Goal: Transaction & Acquisition: Purchase product/service

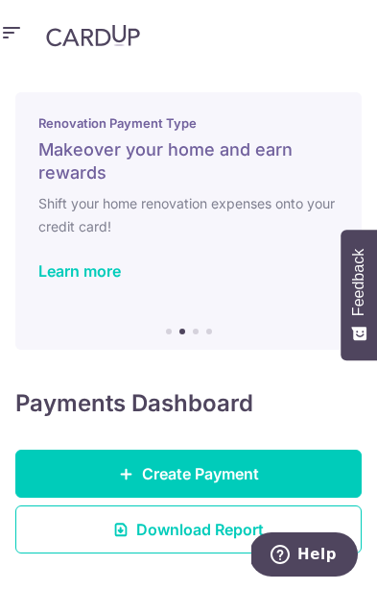
click at [300, 449] on link "Create Payment" at bounding box center [188, 473] width 347 height 48
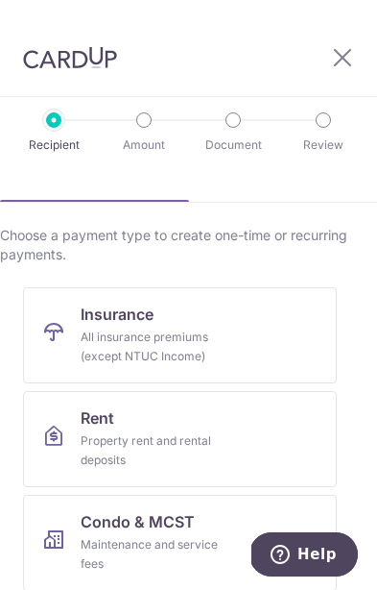
scroll to position [109, 0]
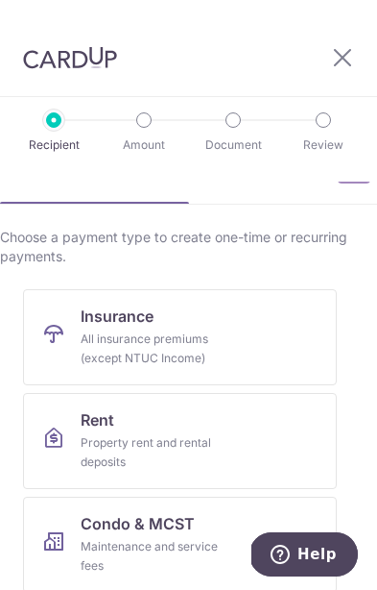
click at [283, 348] on link "Insurance All insurance premiums (except NTUC Income)" at bounding box center [180, 337] width 314 height 96
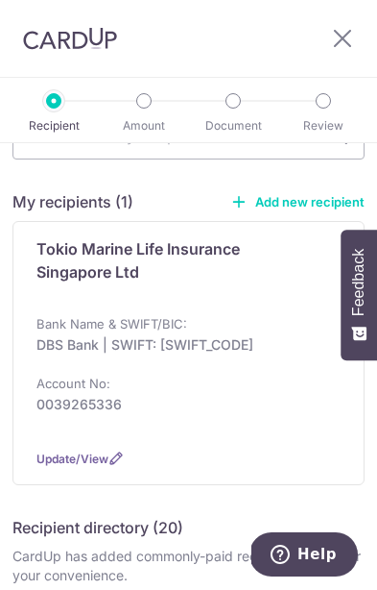
scroll to position [168, 0]
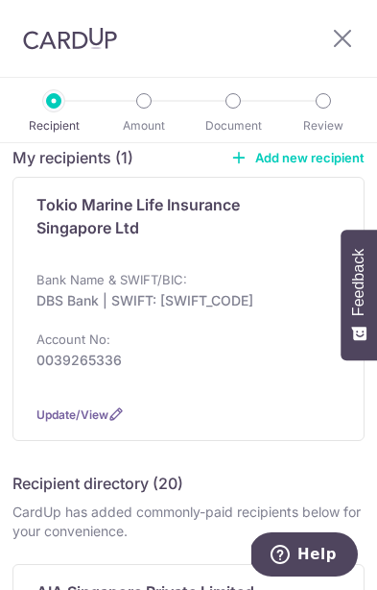
click at [334, 209] on div "Tokio Marine Life Insurance Singapore Ltd Bank Name & SWIFT/BIC: DBS Bank | SWI…" at bounding box center [188, 309] width 352 height 264
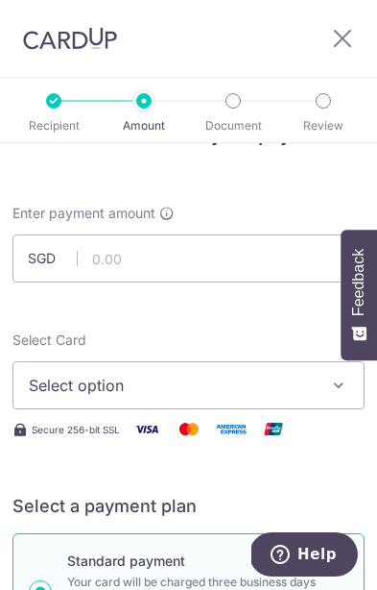
scroll to position [52, 0]
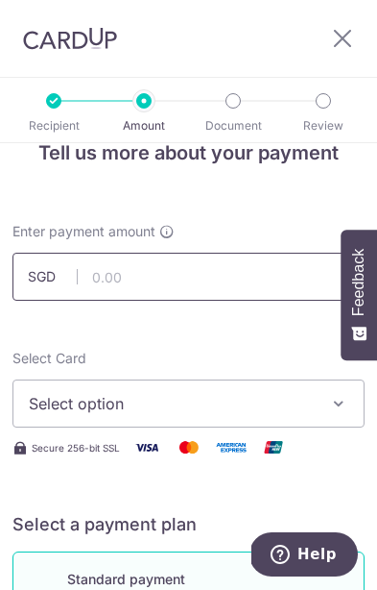
click at [107, 283] on input "text" at bounding box center [188, 277] width 352 height 48
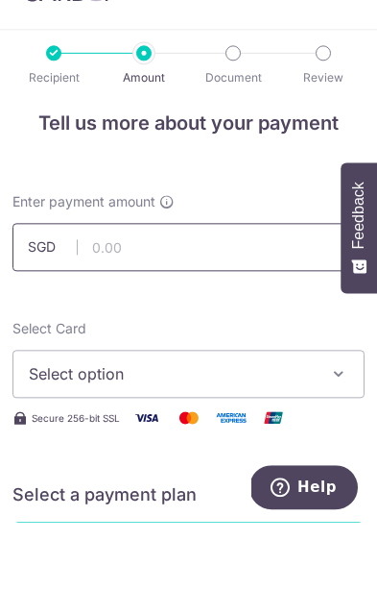
paste input "3HOME25R"
type input "3"
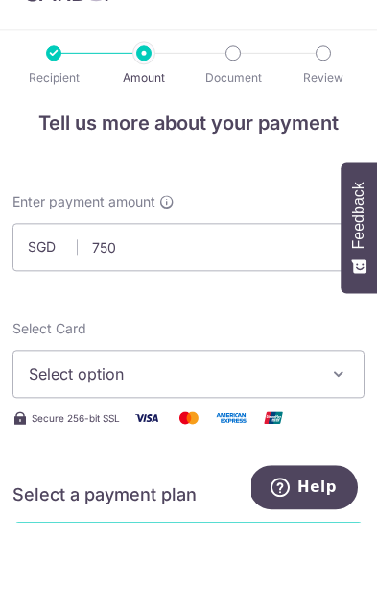
type input "750.00"
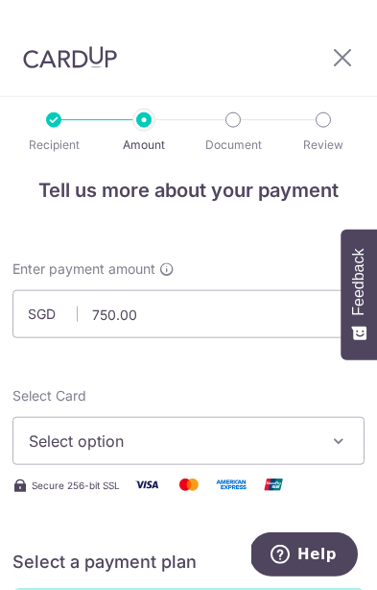
scroll to position [67, 0]
click at [287, 417] on button "Select option" at bounding box center [188, 441] width 352 height 48
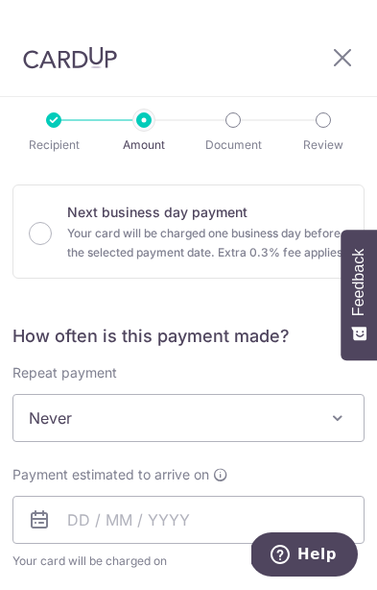
scroll to position [589, 0]
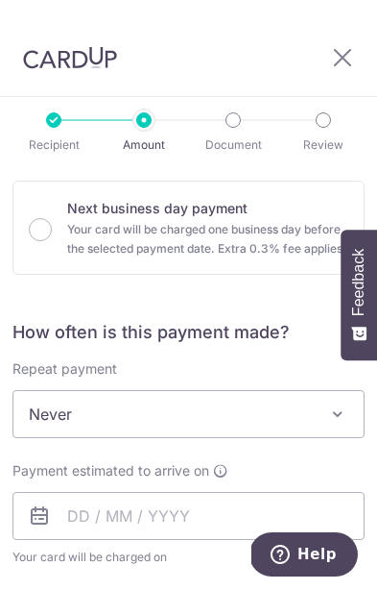
click at [268, 391] on span "Never" at bounding box center [188, 414] width 351 height 46
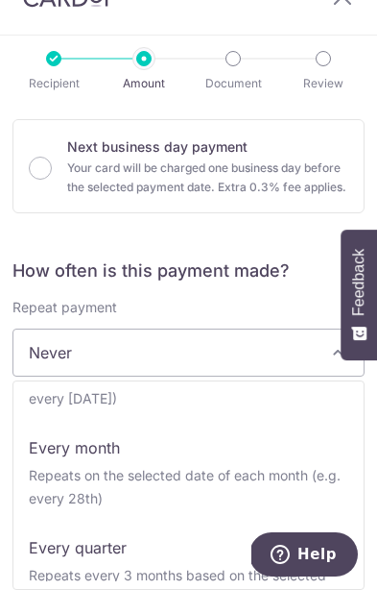
scroll to position [148, 0]
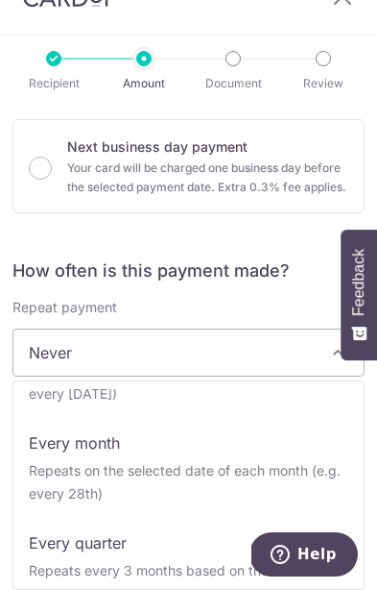
select select "3"
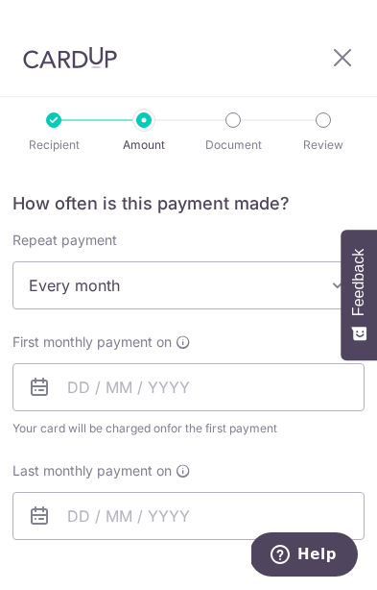
scroll to position [725, 0]
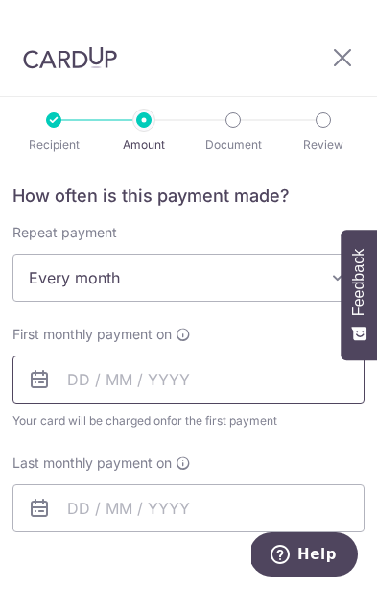
click at [81, 355] on input "text" at bounding box center [188, 379] width 352 height 48
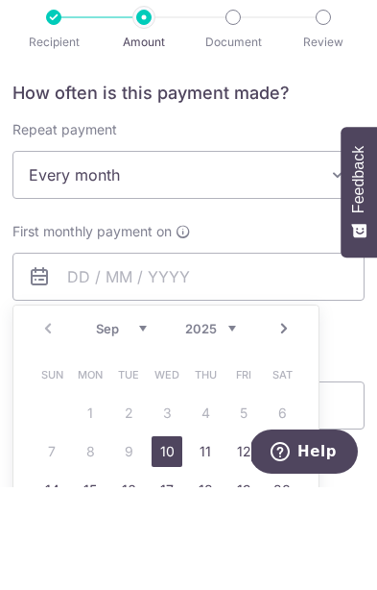
click at [164, 539] on link "10" at bounding box center [167, 554] width 31 height 31
type input "[DATE]"
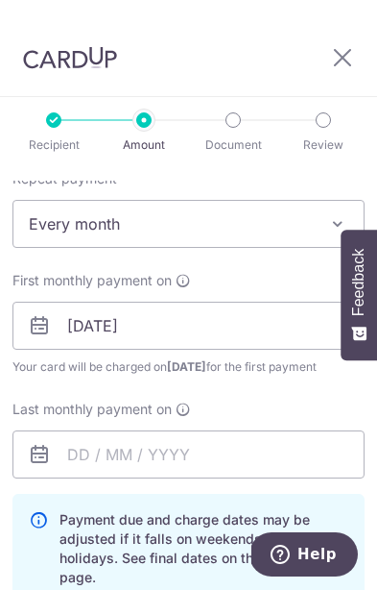
scroll to position [805, 0]
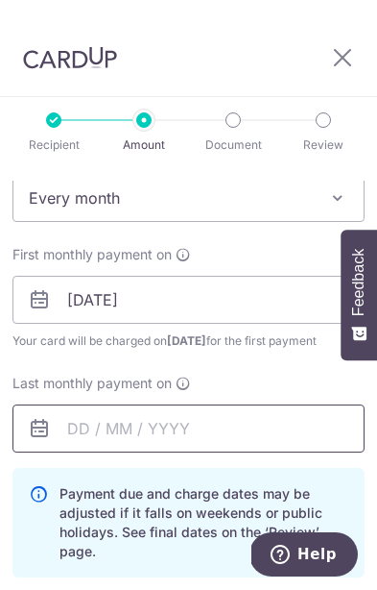
click at [70, 404] on input "text" at bounding box center [188, 428] width 352 height 48
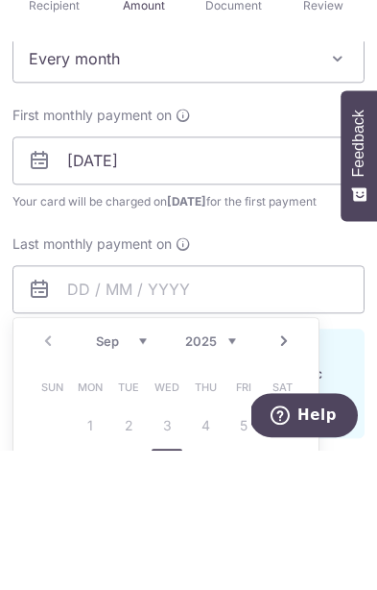
click at [279, 469] on link "Next" at bounding box center [284, 480] width 23 height 23
click at [281, 469] on link "Next" at bounding box center [284, 480] width 23 height 23
click at [276, 469] on link "Next" at bounding box center [284, 480] width 23 height 23
type input "10/12/2025"
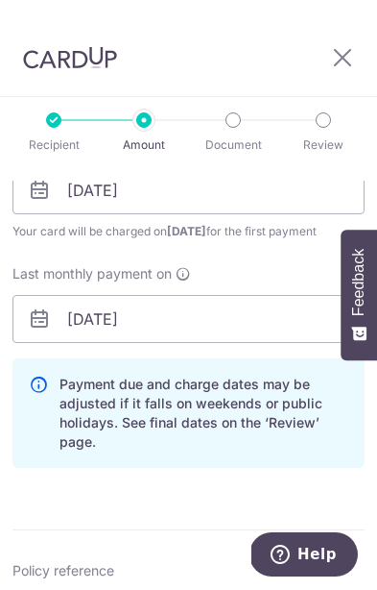
scroll to position [916, 0]
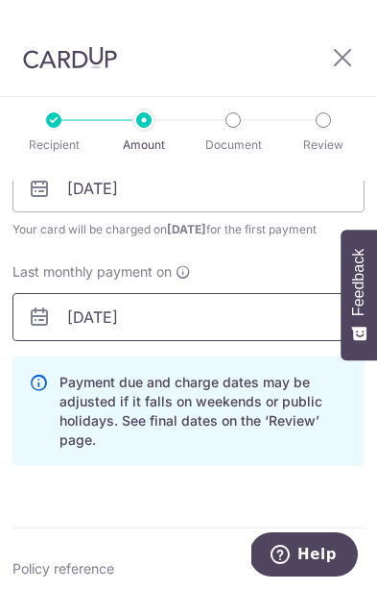
click at [260, 293] on input "[DATE]" at bounding box center [188, 317] width 352 height 48
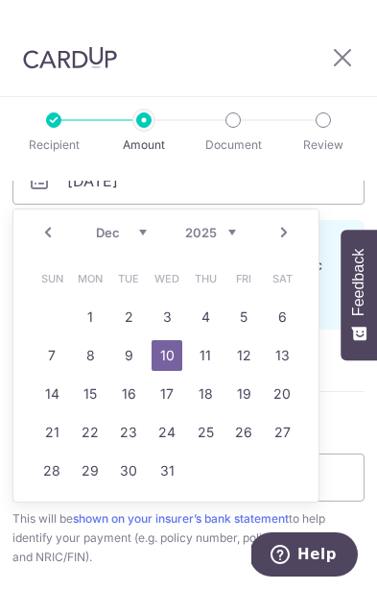
scroll to position [1052, 0]
click at [308, 510] on div "This will be shown on your insurer’s bank statement to help identify your payme…" at bounding box center [188, 539] width 352 height 58
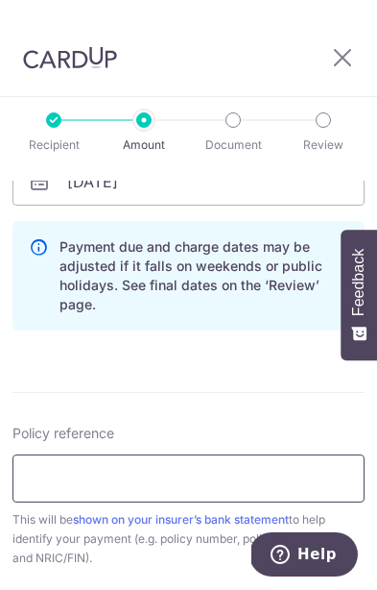
click at [232, 454] on input "Policy reference" at bounding box center [188, 478] width 352 height 48
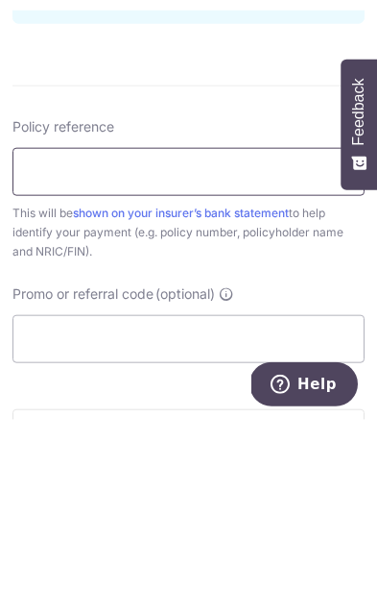
scroll to position [1189, 0]
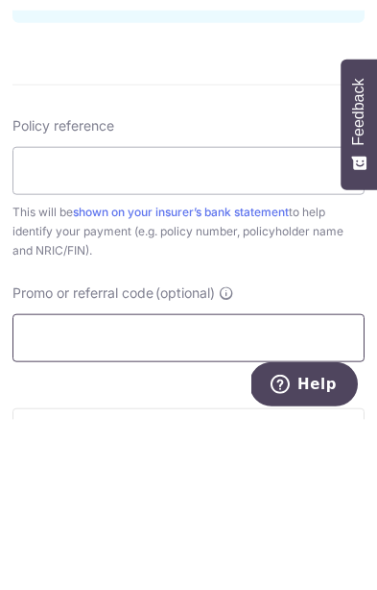
click at [38, 484] on input "Promo or referral code (optional)" at bounding box center [188, 508] width 352 height 48
paste input "3HOME25R"
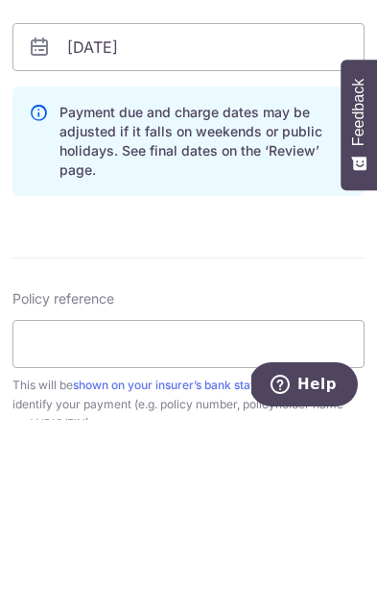
scroll to position [1017, 0]
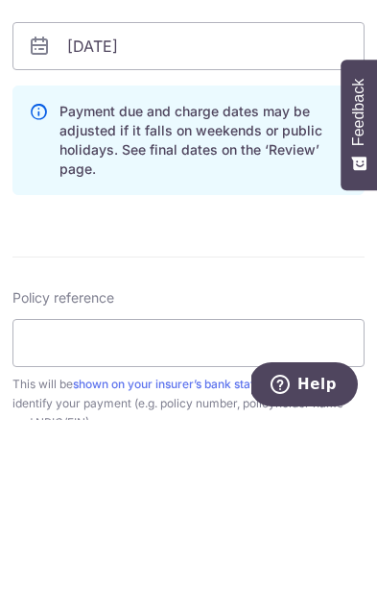
type input "3HOME25R"
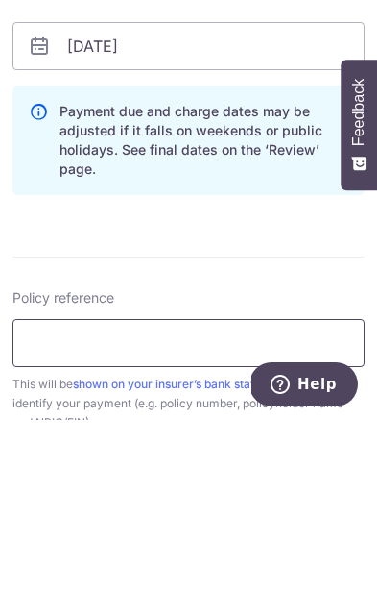
click at [31, 489] on input "Policy reference" at bounding box center [188, 513] width 352 height 48
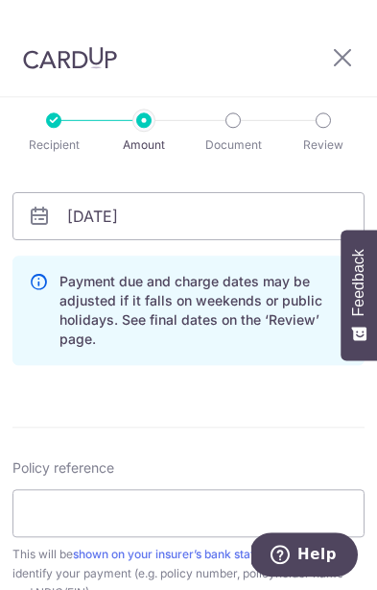
scroll to position [80, 0]
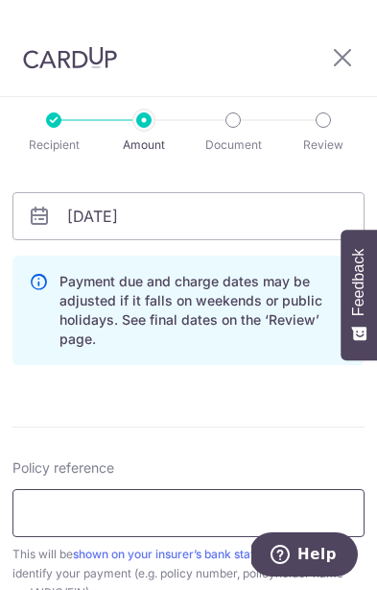
click at [41, 489] on input "Policy reference" at bounding box center [188, 513] width 352 height 48
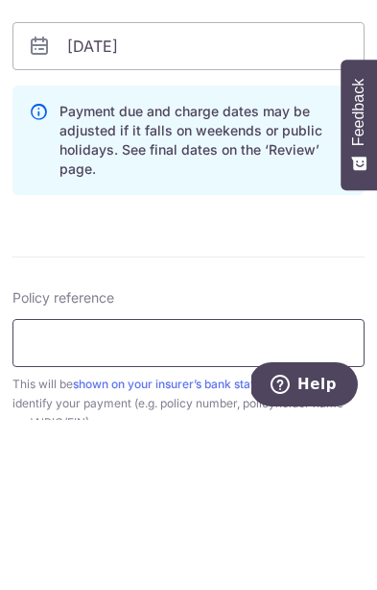
click at [39, 489] on input "Policy reference" at bounding box center [188, 513] width 352 height 48
paste input "E0142722"
type input "E0142722"
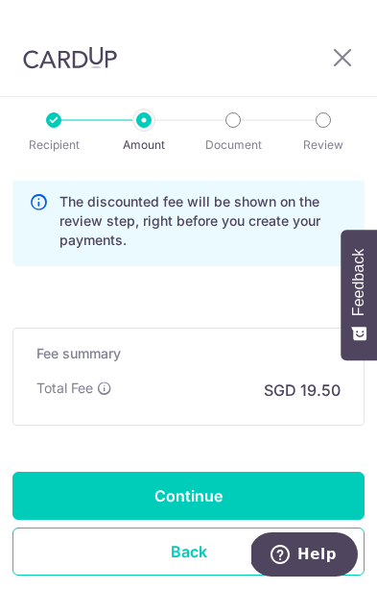
scroll to position [1553, 0]
click at [278, 472] on input "Continue" at bounding box center [188, 496] width 352 height 48
type input "Create Schedule"
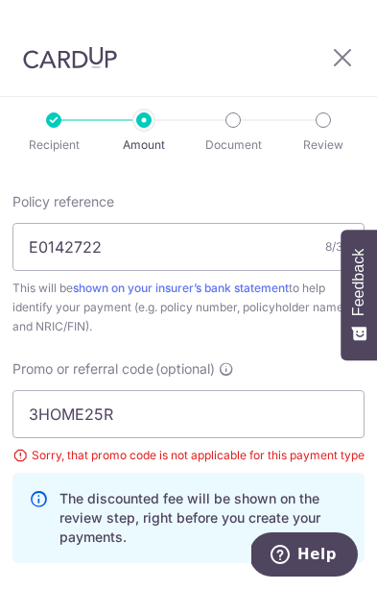
scroll to position [1151, 0]
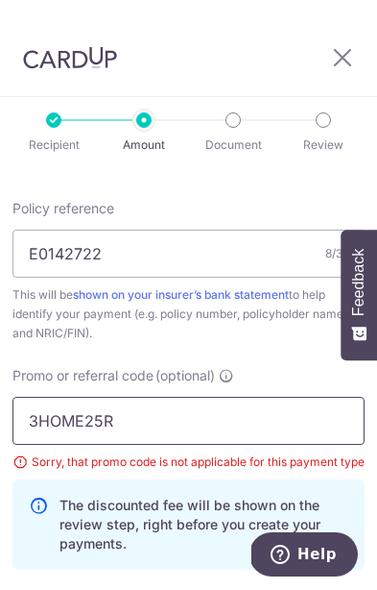
click at [173, 397] on input "3HOME25R" at bounding box center [188, 421] width 352 height 48
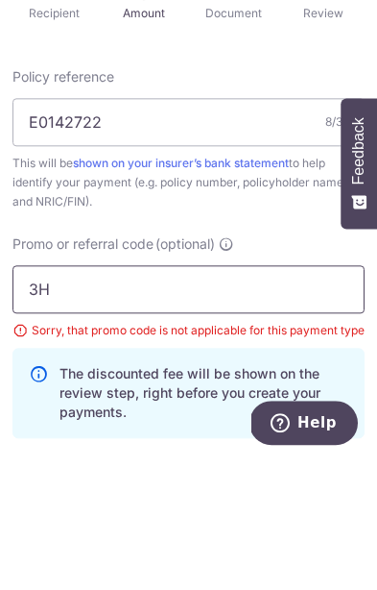
type input "3"
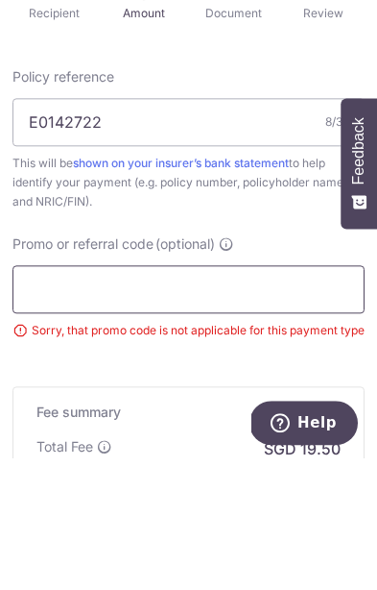
paste input "REC185"
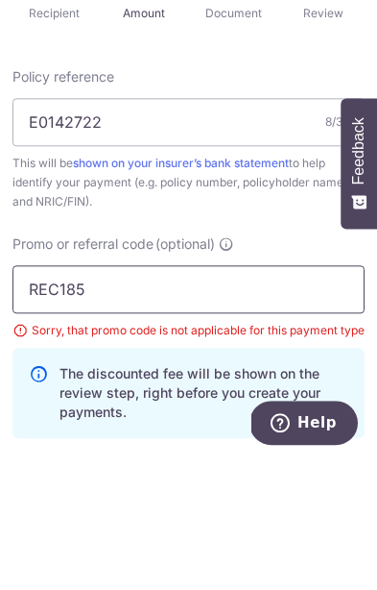
click button "Add Card" at bounding box center [0, 0] width 0 height 0
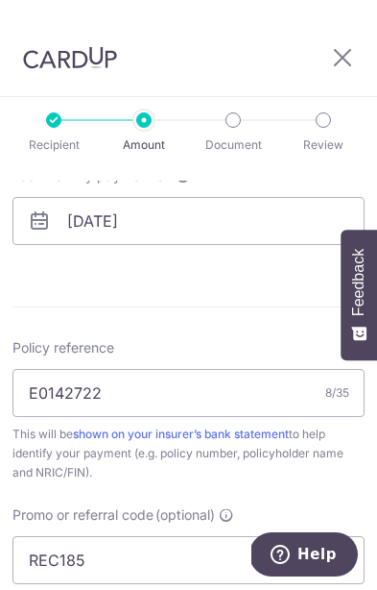
scroll to position [1032, 0]
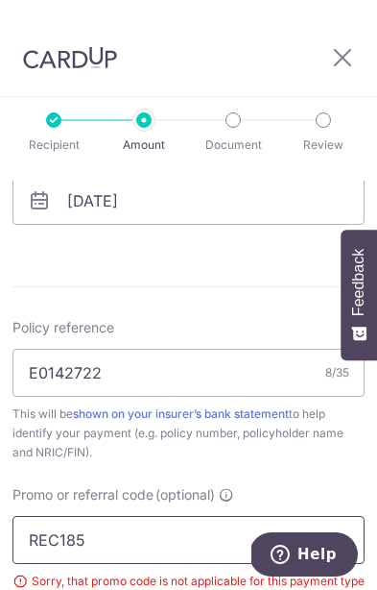
click at [262, 516] on input "REC185" at bounding box center [188, 540] width 352 height 48
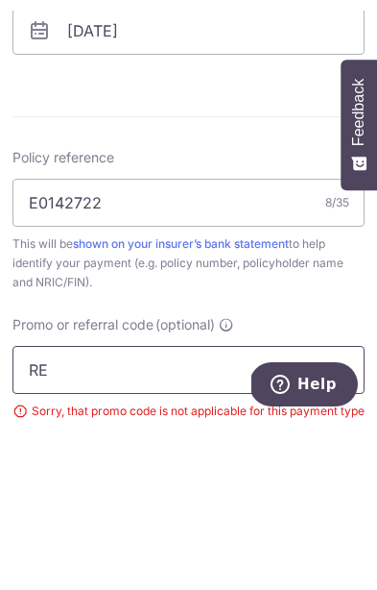
type input "R"
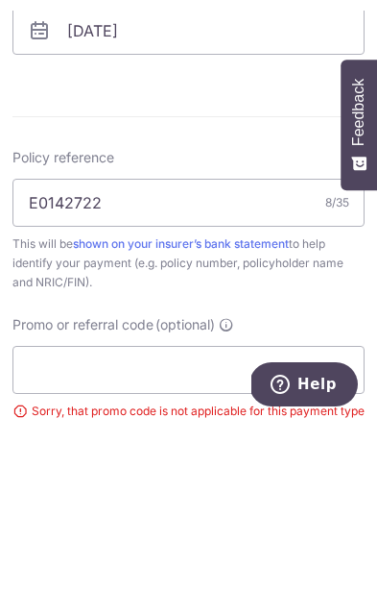
scroll to position [80, 0]
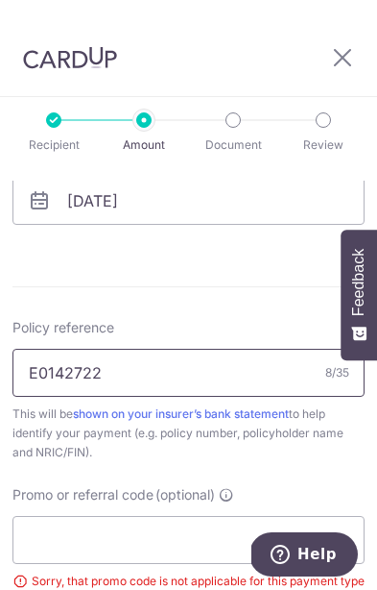
click at [255, 349] on input "E0142722" at bounding box center [188, 373] width 352 height 48
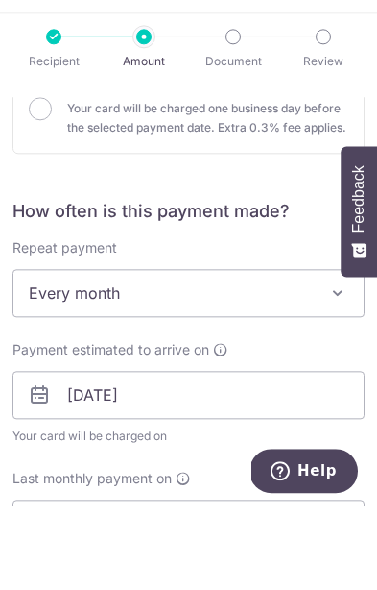
scroll to position [723, 0]
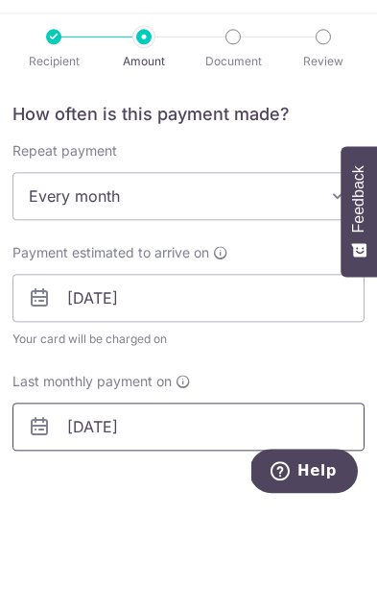
click at [266, 486] on input "[DATE]" at bounding box center [188, 510] width 352 height 48
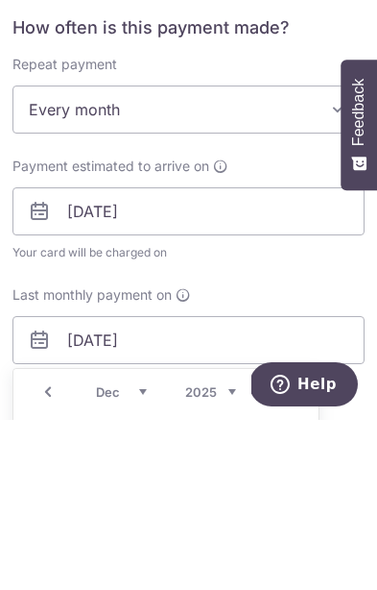
click at [284, 550] on link "Next" at bounding box center [284, 561] width 23 height 23
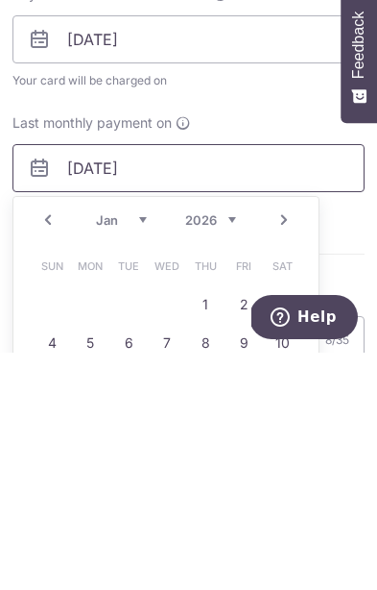
scroll to position [863, 0]
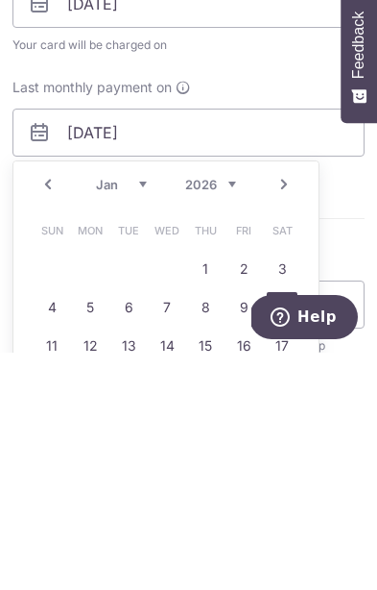
click at [286, 529] on link "10" at bounding box center [282, 544] width 31 height 31
type input "[DATE]"
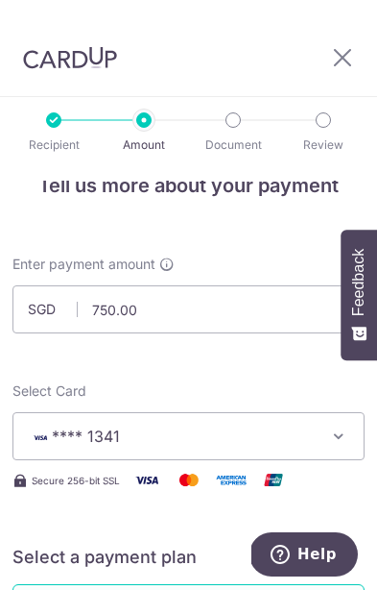
scroll to position [60, 0]
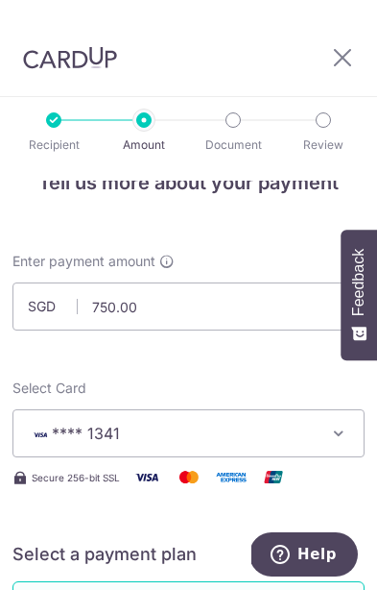
click at [258, 422] on span "**** 1341" at bounding box center [175, 433] width 293 height 23
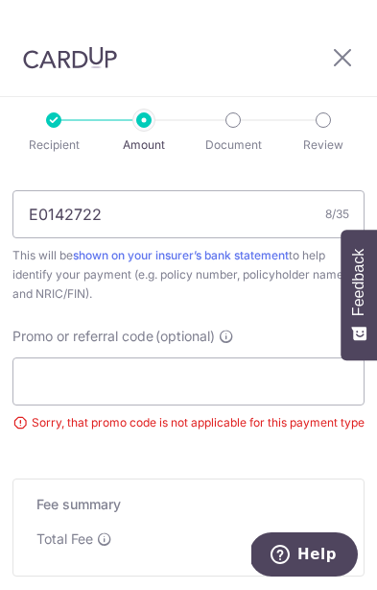
scroll to position [1315, 0]
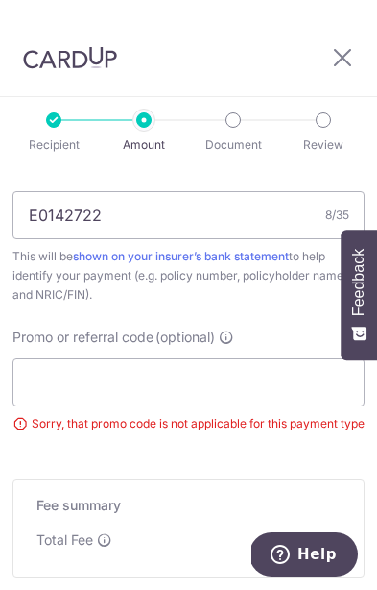
type input "Update Schedule"
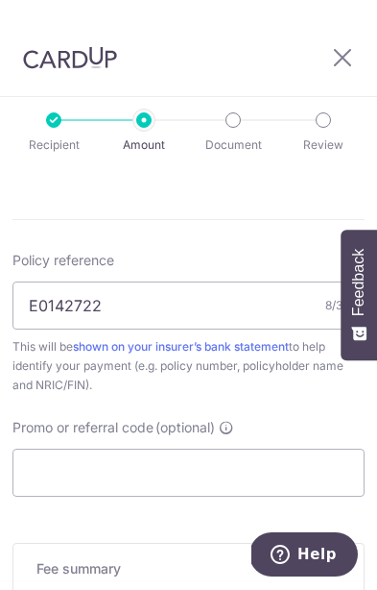
scroll to position [1128, 0]
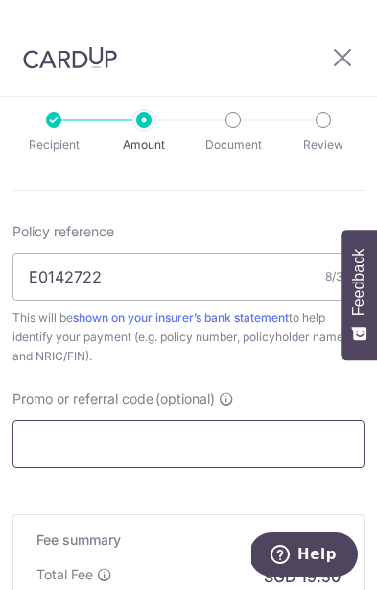
click at [193, 420] on input "Promo or referral code (optional)" at bounding box center [188, 444] width 352 height 48
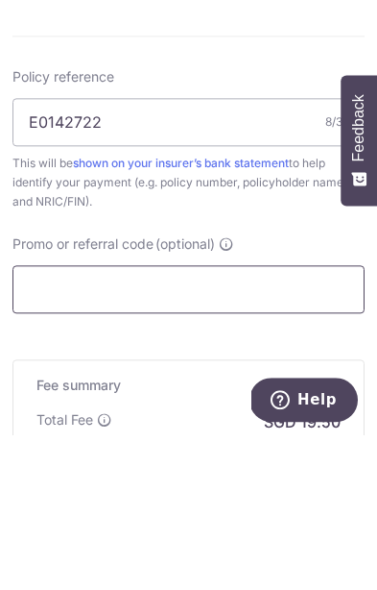
paste input "REC185"
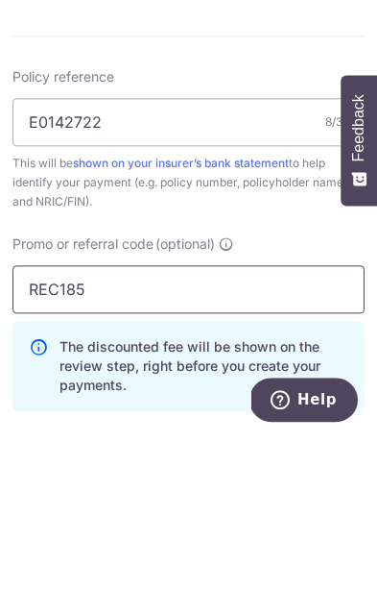
type input "REC185"
click button "Add Card" at bounding box center [0, 0] width 0 height 0
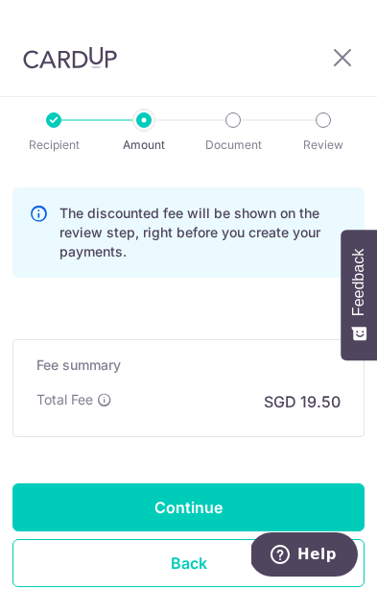
scroll to position [1419, 0]
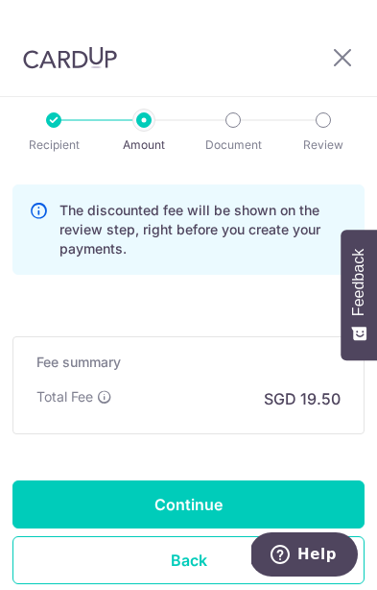
click at [274, 480] on input "Continue" at bounding box center [188, 504] width 352 height 48
type input "Update Schedule"
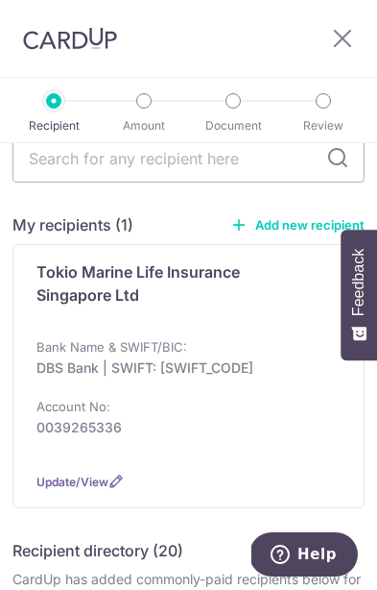
scroll to position [100, 0]
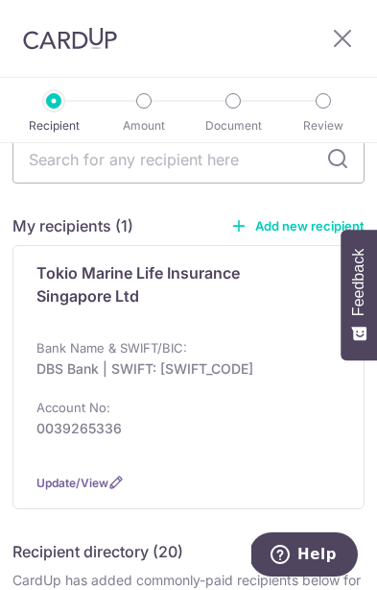
click at [244, 397] on div "Bank Name & SWIFT/BIC: DBS Bank | SWIFT: DBSSSGSGXXX Account No: 0039265336" at bounding box center [188, 397] width 304 height 119
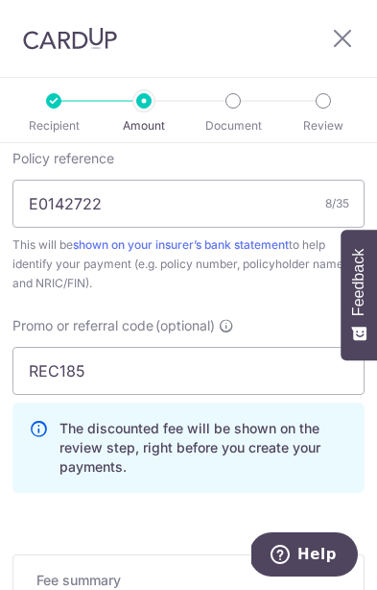
scroll to position [1136, 0]
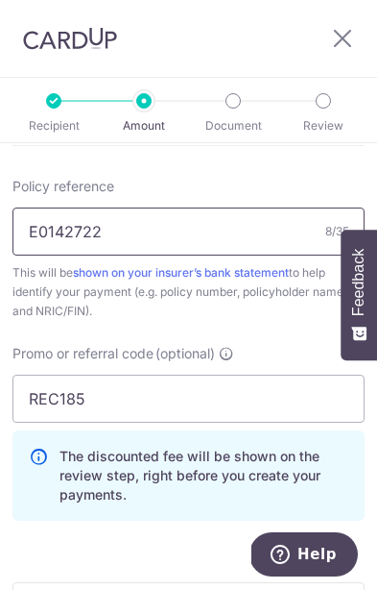
click at [125, 230] on input "E0142722" at bounding box center [188, 231] width 352 height 48
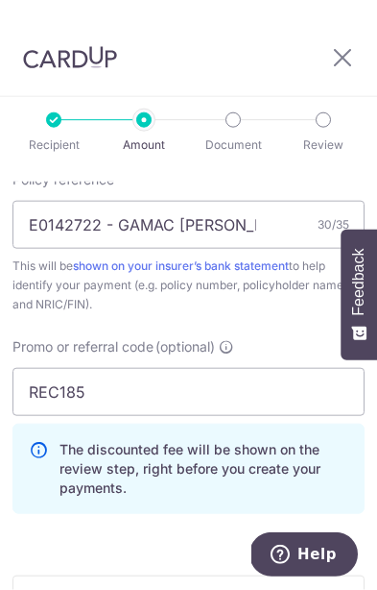
scroll to position [1180, 0]
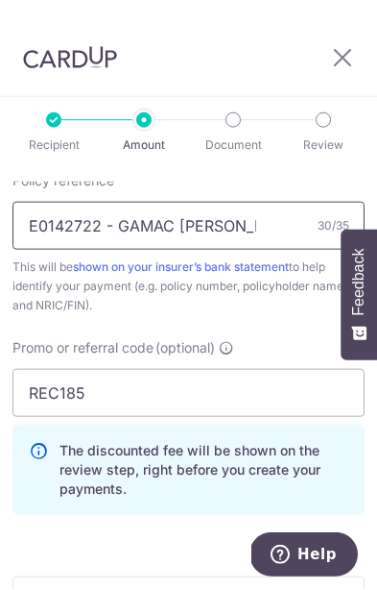
click at [254, 220] on input "E0142722 - GAMAC Rizalde Tuana" at bounding box center [188, 226] width 352 height 48
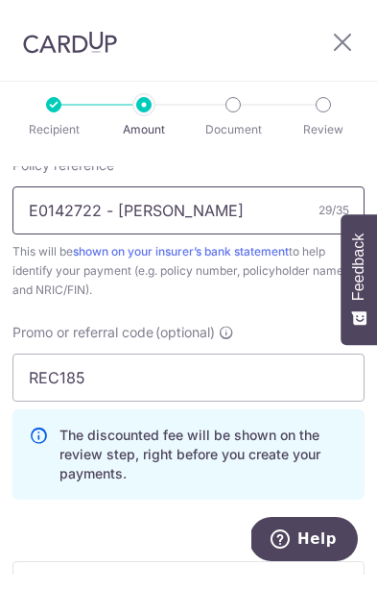
type input "E0142722 - GAMAC Rizalde Tuana"
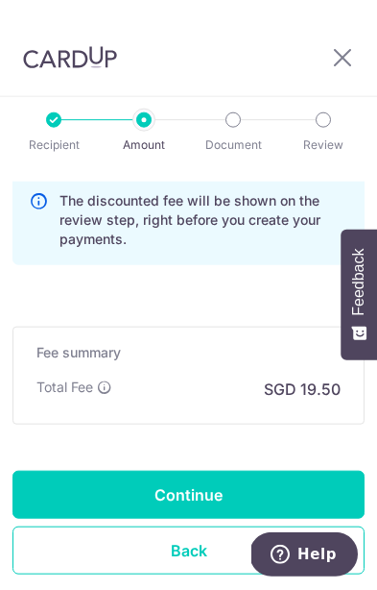
scroll to position [1429, 0]
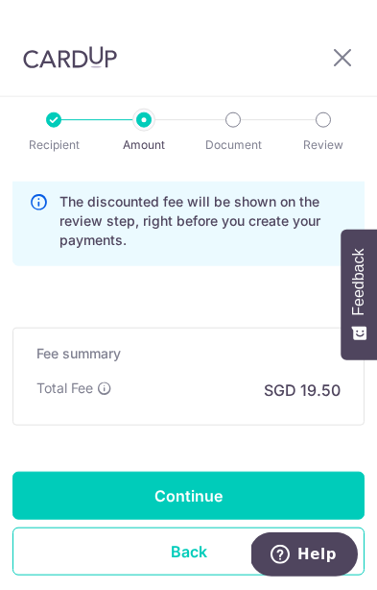
click at [222, 480] on input "Continue" at bounding box center [188, 496] width 352 height 48
type input "Update Schedule"
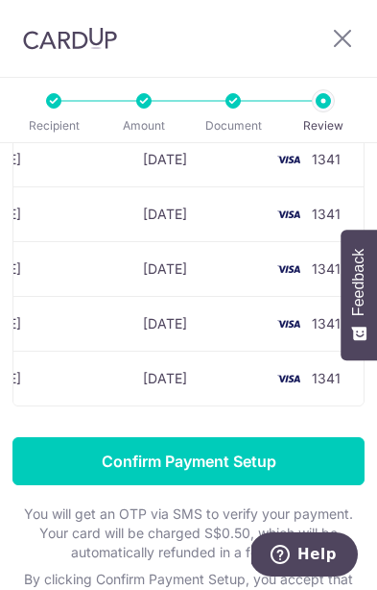
scroll to position [231, 0]
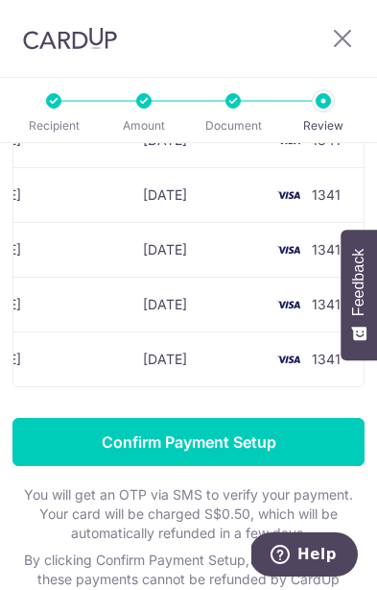
click at [234, 443] on input "Confirm Payment Setup" at bounding box center [188, 442] width 352 height 48
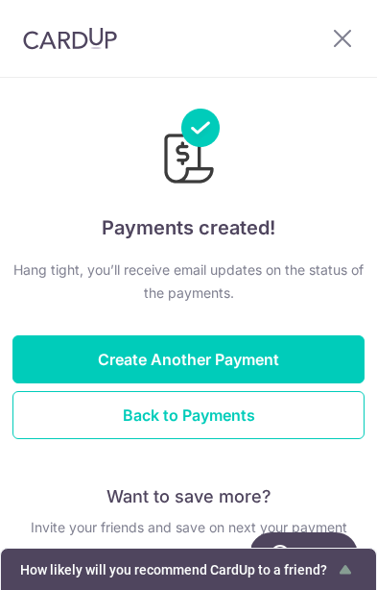
click at [262, 420] on button "Back to Payments" at bounding box center [188, 415] width 352 height 48
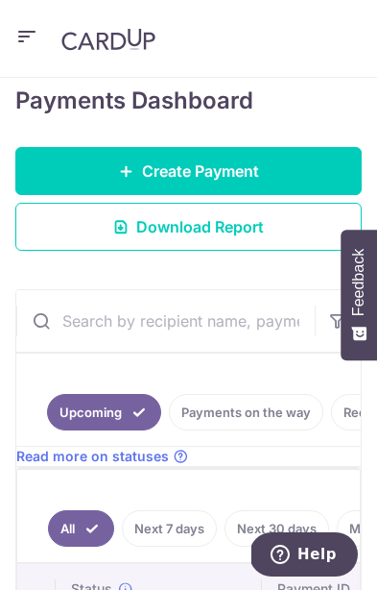
scroll to position [303, 0]
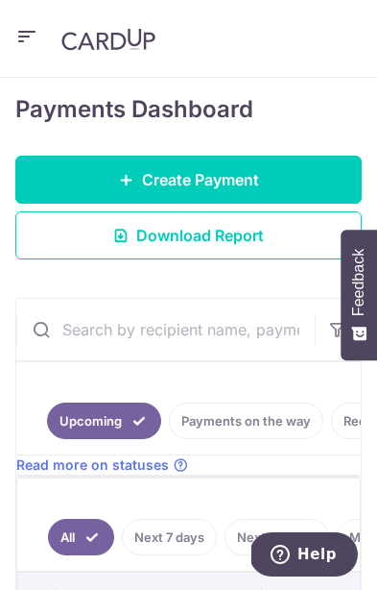
click at [151, 167] on link "Create Payment" at bounding box center [188, 180] width 347 height 48
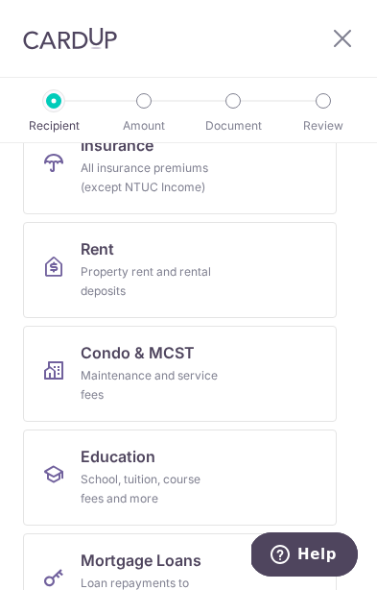
scroll to position [243, 0]
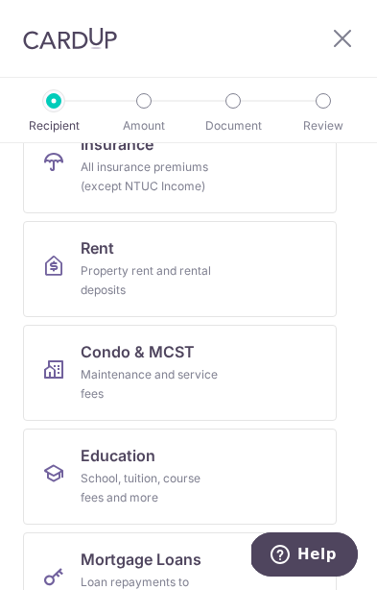
click at [286, 360] on link "Condo & MCST Maintenance and service fees" at bounding box center [180, 373] width 314 height 96
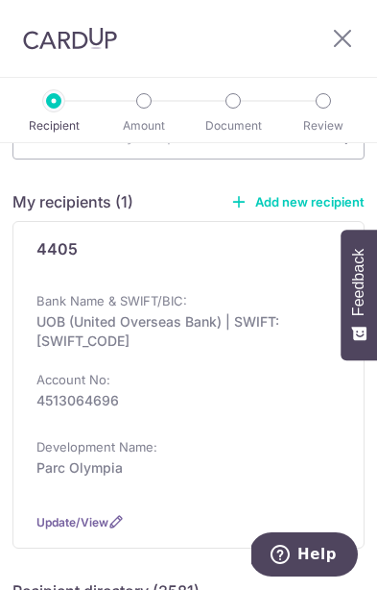
scroll to position [125, 0]
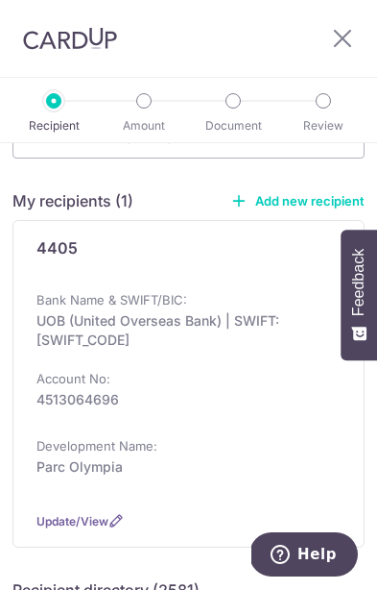
click at [268, 402] on p "4513064696" at bounding box center [182, 399] width 293 height 19
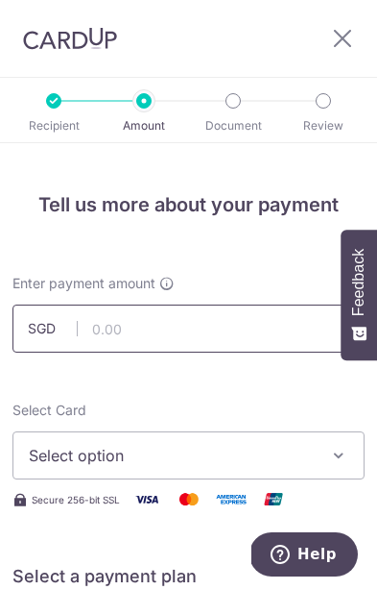
click at [242, 335] on input "text" at bounding box center [188, 328] width 352 height 48
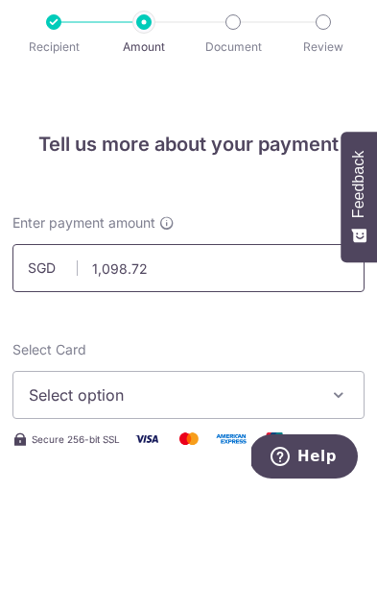
scroll to position [80, 0]
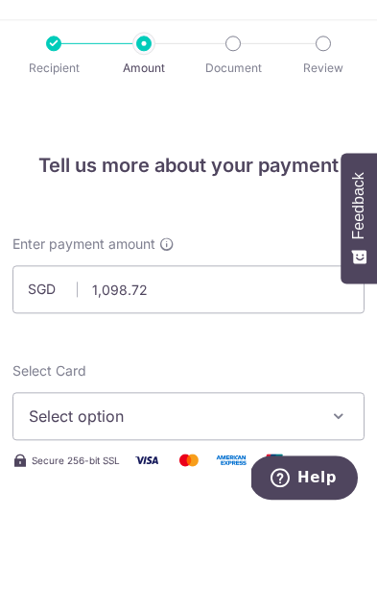
type input "1,098.72"
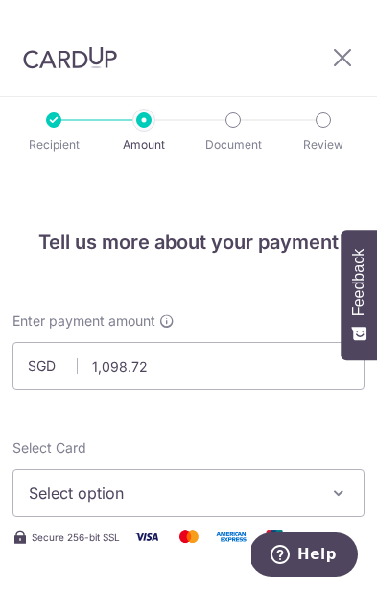
click at [342, 483] on icon "button" at bounding box center [338, 492] width 19 height 19
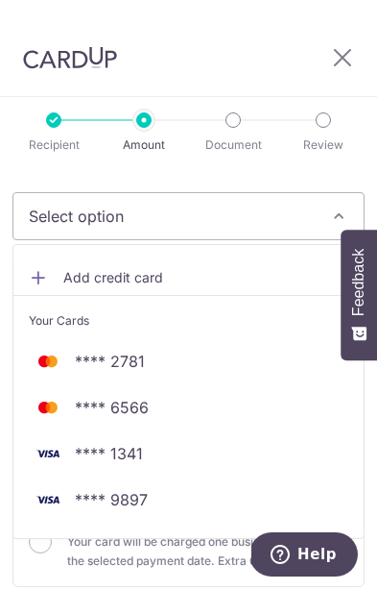
scroll to position [279, 0]
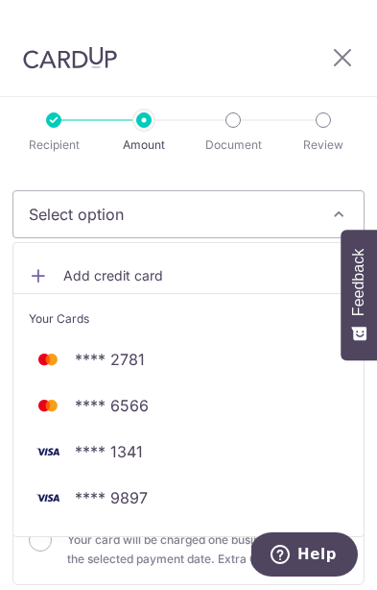
click at [133, 440] on span "**** 1341" at bounding box center [109, 451] width 68 height 23
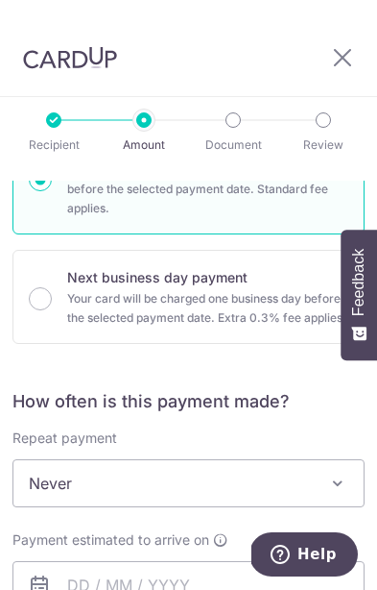
scroll to position [571, 0]
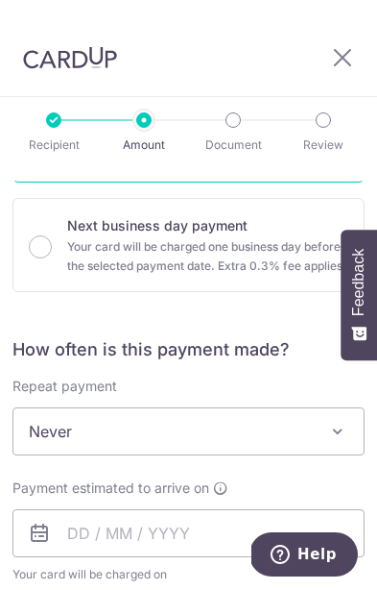
click at [266, 408] on span "Never" at bounding box center [188, 431] width 351 height 46
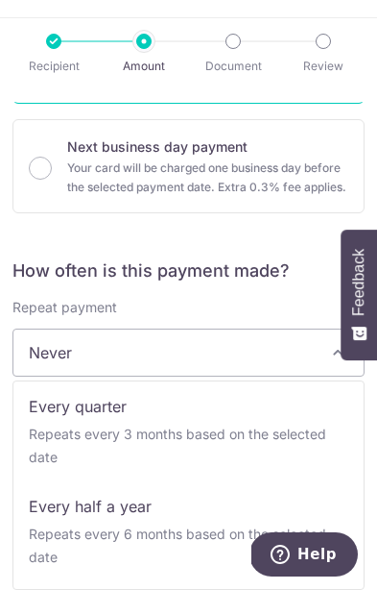
scroll to position [284, 0]
select select "4"
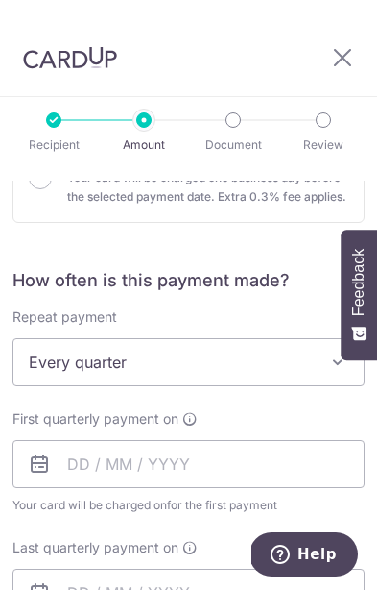
scroll to position [668, 0]
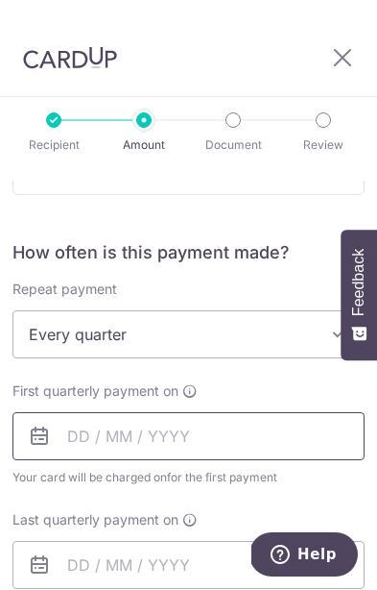
click at [271, 412] on input "text" at bounding box center [188, 436] width 352 height 48
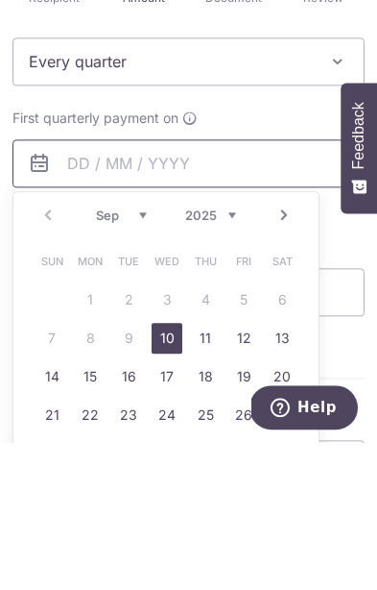
scroll to position [791, 0]
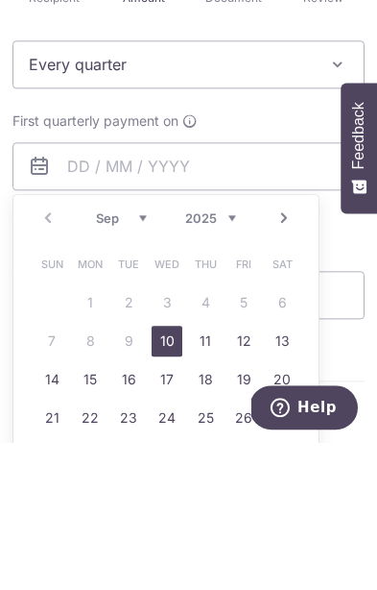
click at [247, 511] on link "19" at bounding box center [244, 526] width 31 height 31
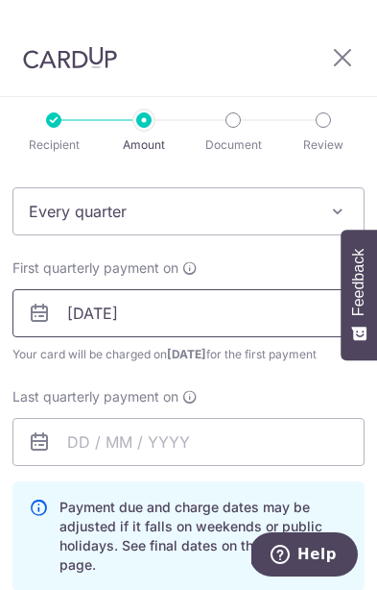
click at [279, 289] on input "[DATE]" at bounding box center [188, 313] width 352 height 48
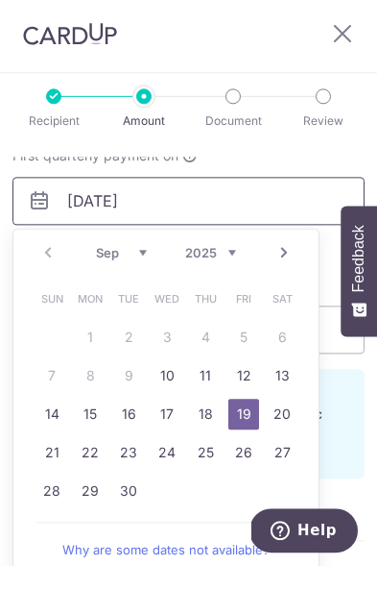
scroll to position [877, 0]
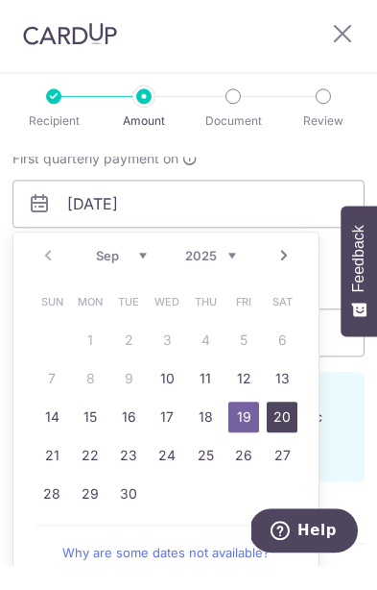
click at [287, 425] on link "20" at bounding box center [282, 440] width 31 height 31
type input "[DATE]"
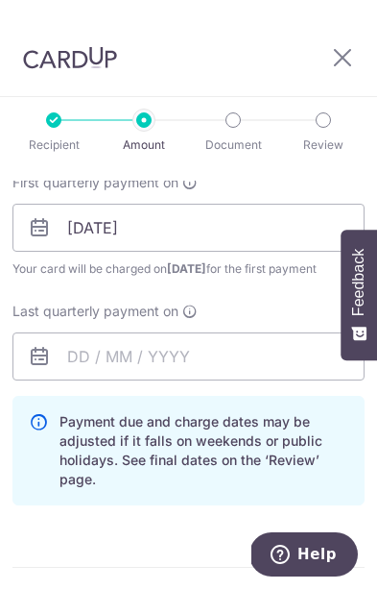
scroll to position [899, 0]
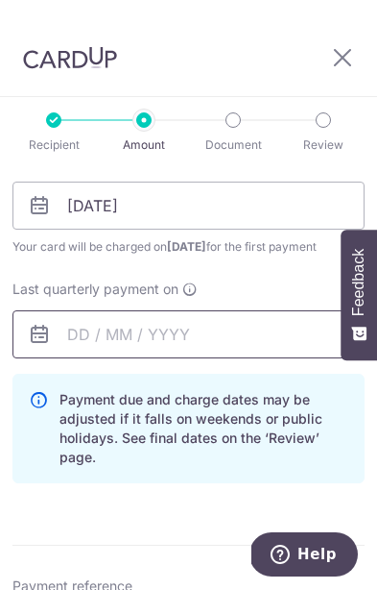
click at [71, 310] on input "text" at bounding box center [188, 334] width 352 height 48
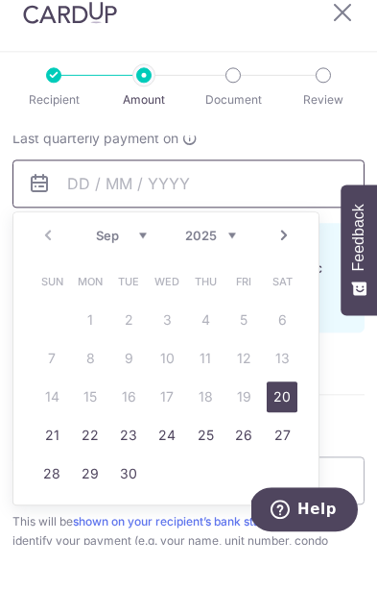
scroll to position [1002, 0]
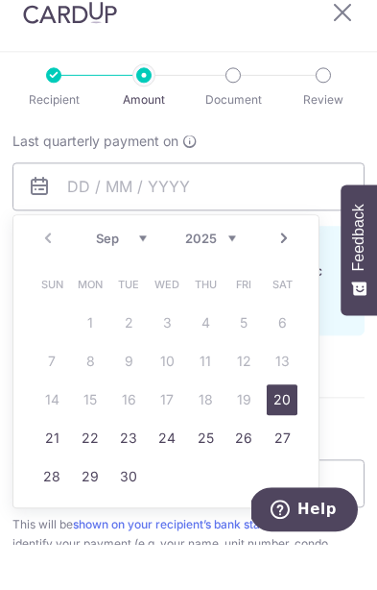
click at [280, 272] on link "Next" at bounding box center [284, 283] width 23 height 23
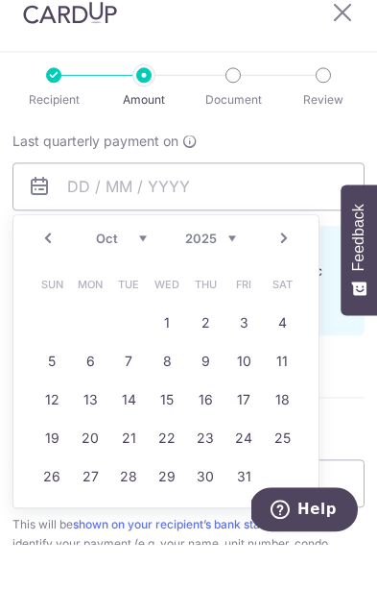
click at [283, 272] on link "Next" at bounding box center [284, 283] width 23 height 23
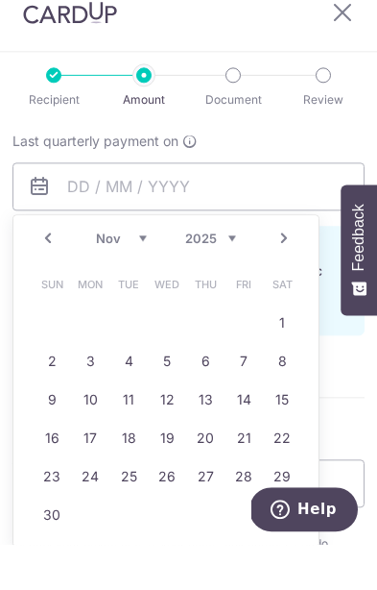
click at [280, 272] on link "Next" at bounding box center [284, 283] width 23 height 23
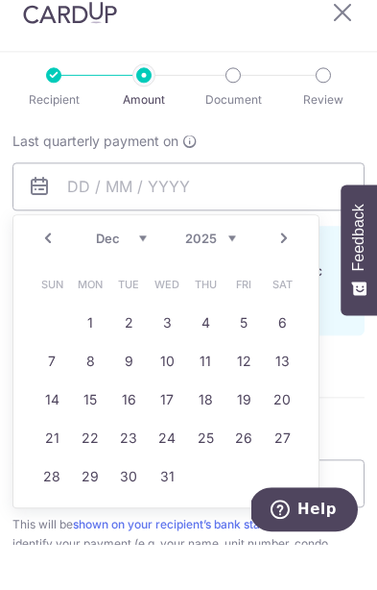
click at [279, 429] on link "20" at bounding box center [282, 444] width 31 height 31
type input "[DATE]"
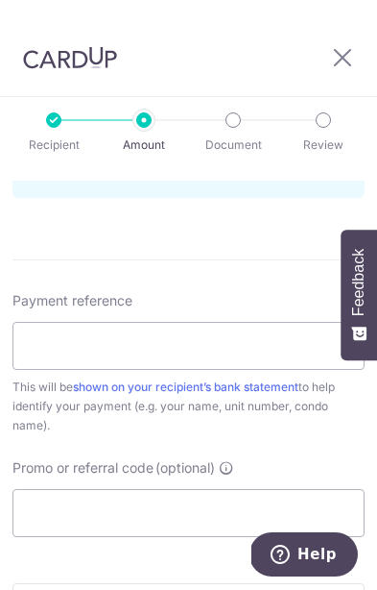
scroll to position [1183, 0]
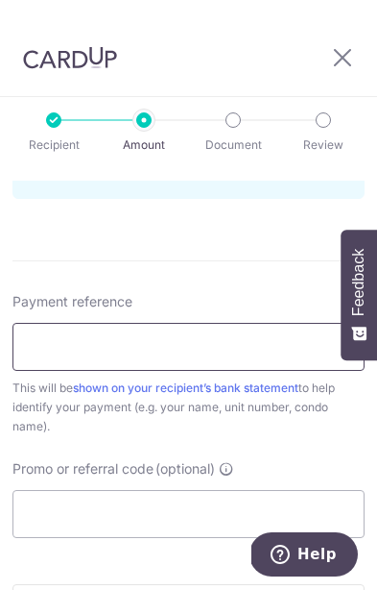
click at [247, 323] on input "Payment reference" at bounding box center [188, 347] width 352 height 48
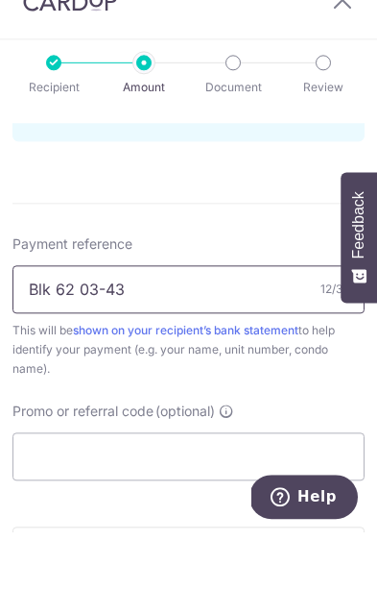
click at [52, 323] on input "Blk 62 03-43" at bounding box center [188, 347] width 352 height 48
click at [174, 323] on input "BLK 62 03-43" at bounding box center [188, 347] width 352 height 48
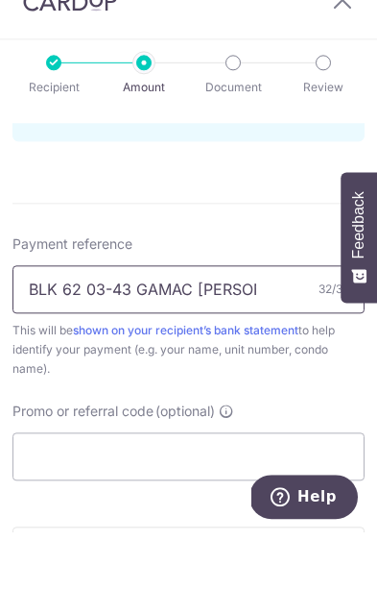
type input "BLK 62 03-43 GAMAC Rizalde Tuana"
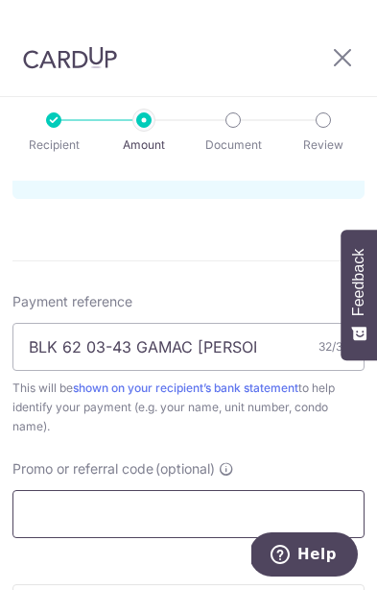
click at [255, 490] on input "Promo or referral code (optional)" at bounding box center [188, 514] width 352 height 48
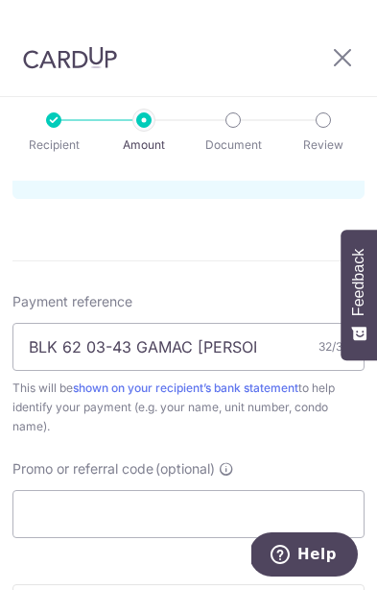
scroll to position [80, 0]
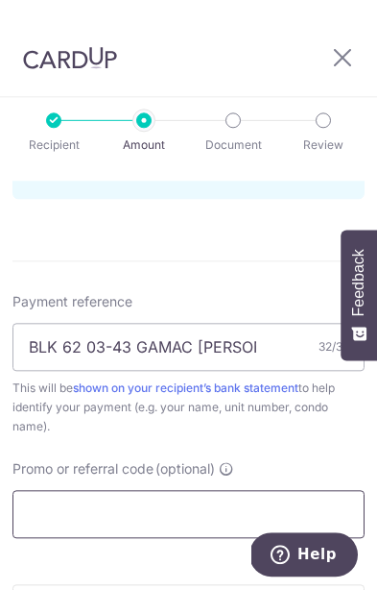
click at [48, 490] on input "Promo or referral code (optional)" at bounding box center [188, 514] width 352 height 48
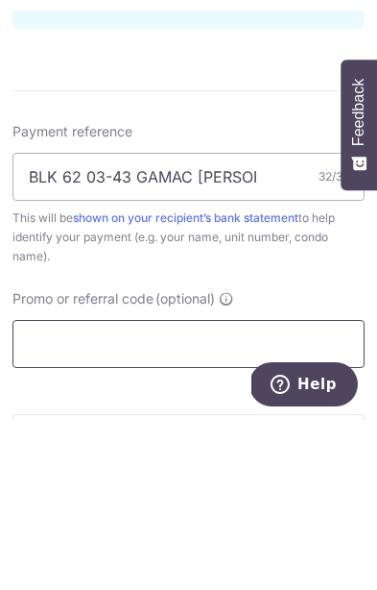
paste input "3HOME25R"
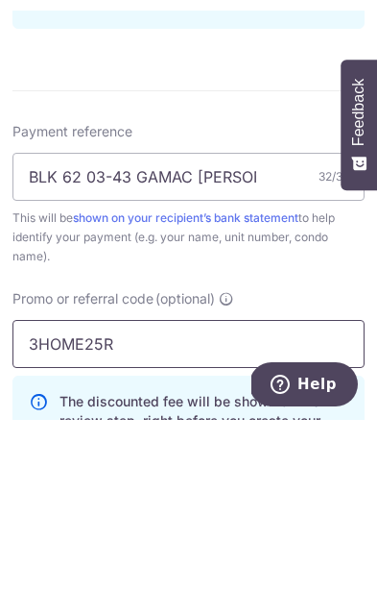
type input "3HOME25R"
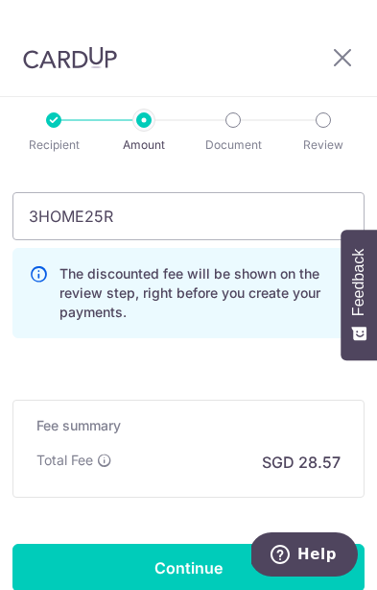
scroll to position [1490, 0]
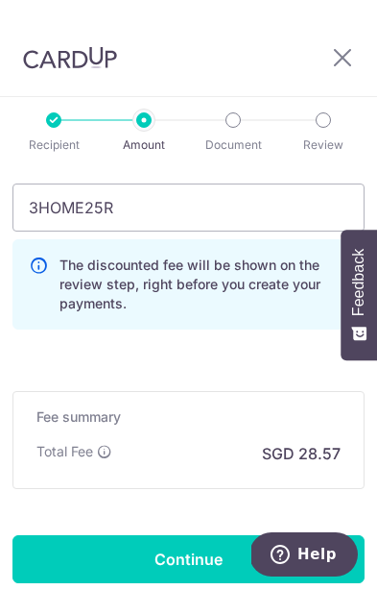
click at [262, 535] on input "Continue" at bounding box center [188, 559] width 352 height 48
type input "Create Schedule"
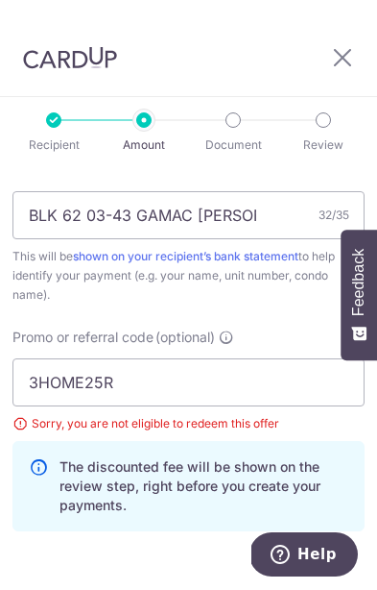
scroll to position [1189, 0]
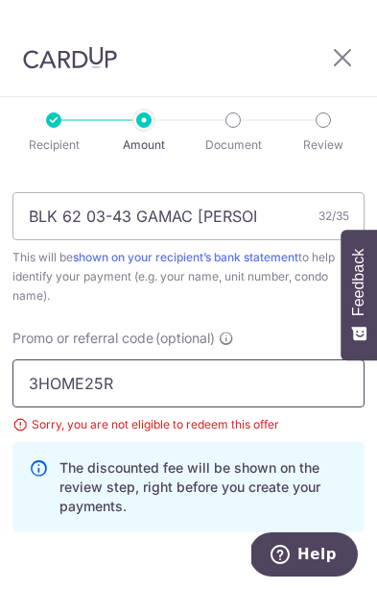
click at [217, 359] on input "3HOME25R" at bounding box center [188, 383] width 352 height 48
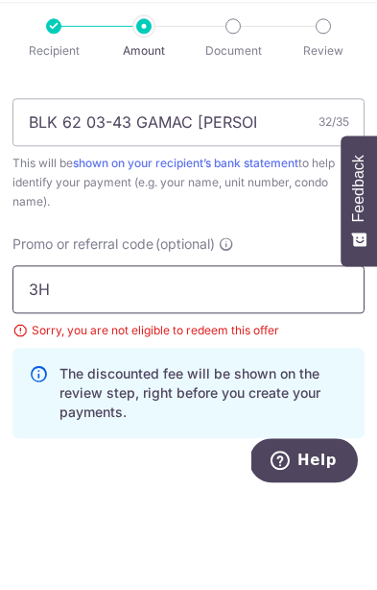
type input "3"
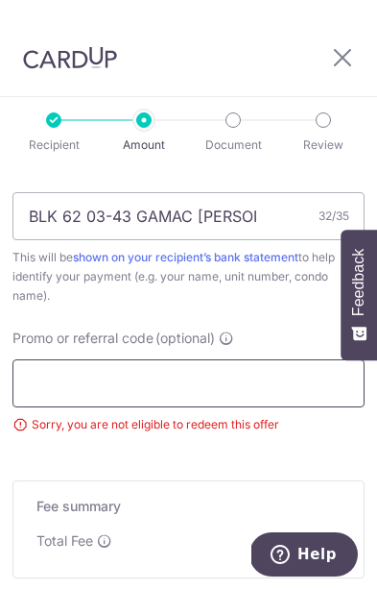
click at [47, 359] on input "Promo or referral code (optional)" at bounding box center [188, 383] width 352 height 48
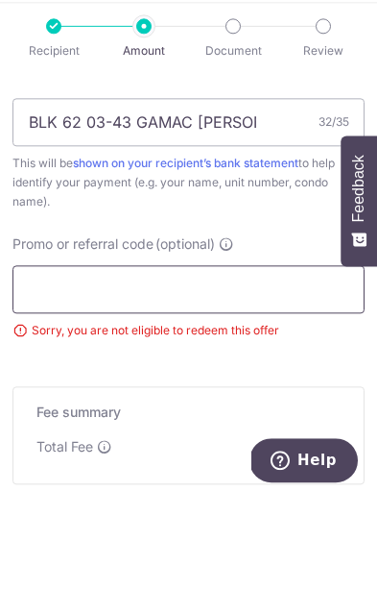
paste input "REC185"
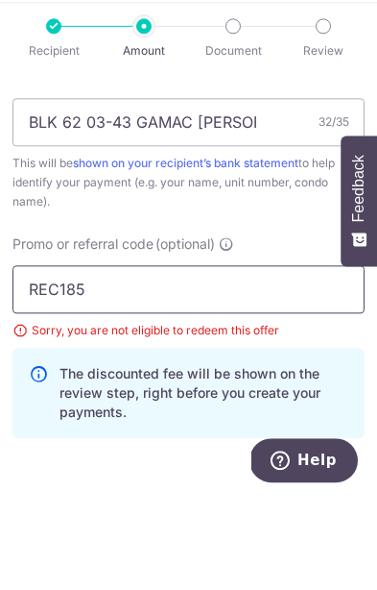
type input "REC185"
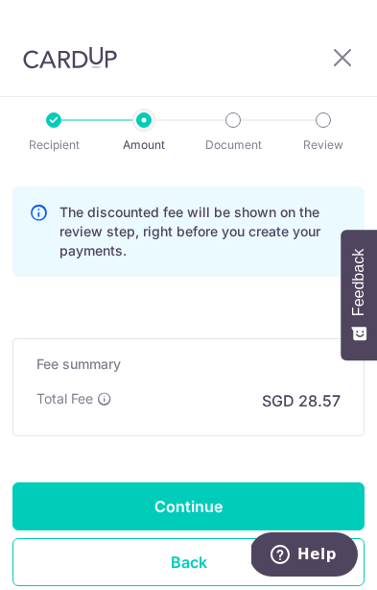
scroll to position [1447, 0]
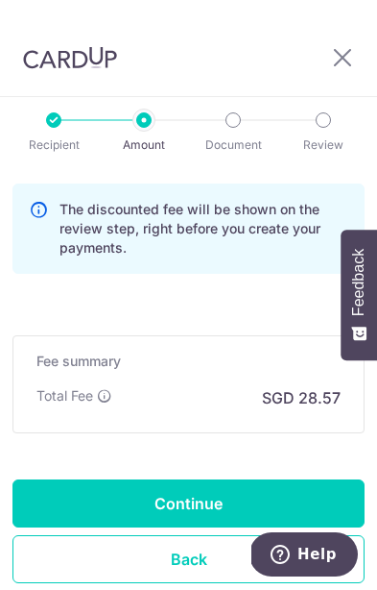
click at [278, 479] on input "Continue" at bounding box center [188, 503] width 352 height 48
type input "Update Schedule"
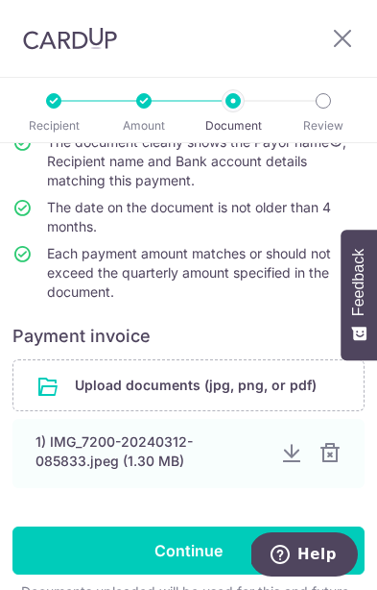
scroll to position [288, 0]
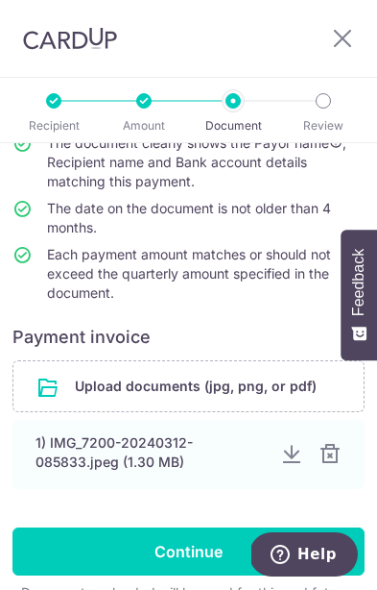
click at [215, 554] on input "Continue" at bounding box center [188, 551] width 352 height 48
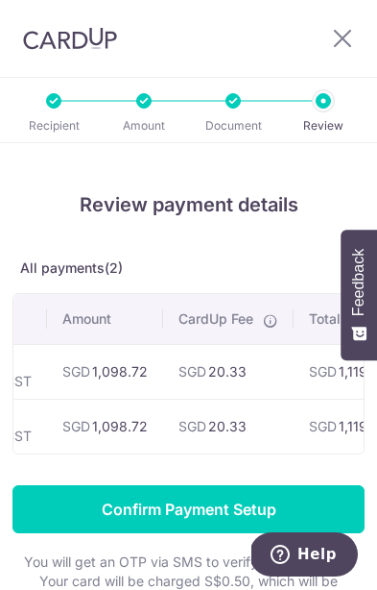
scroll to position [0, 101]
click at [243, 512] on input "Confirm Payment Setup" at bounding box center [188, 509] width 352 height 48
